Goal: Navigation & Orientation: Find specific page/section

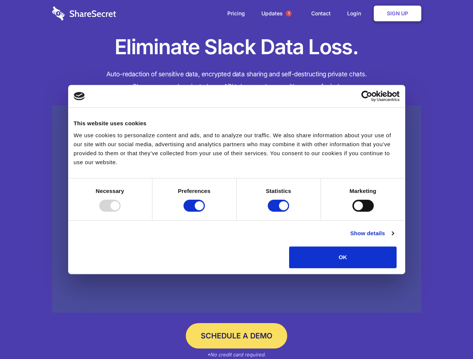
click at [121, 212] on div at bounding box center [109, 206] width 21 height 12
click at [205, 212] on input "Preferences" at bounding box center [193, 206] width 21 height 12
checkbox input "false"
click at [279, 212] on input "Statistics" at bounding box center [278, 206] width 21 height 12
checkbox input "false"
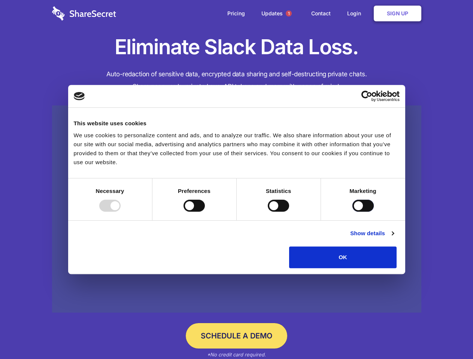
click at [352, 212] on input "Marketing" at bounding box center [362, 206] width 21 height 12
checkbox input "true"
click at [393, 238] on link "Show details" at bounding box center [371, 233] width 43 height 9
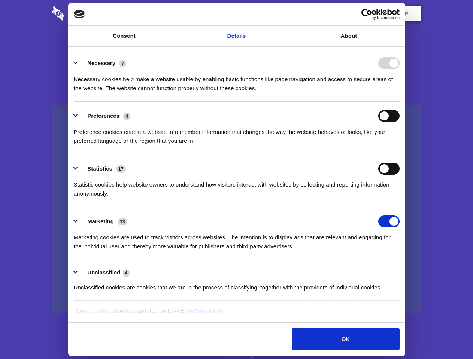
click at [399, 102] on li "Necessary 7 Necessary cookies help make a website usable by enabling basic func…" at bounding box center [237, 75] width 326 height 53
click at [288, 13] on span "1" at bounding box center [289, 13] width 6 height 6
